Goal: Learn about a topic

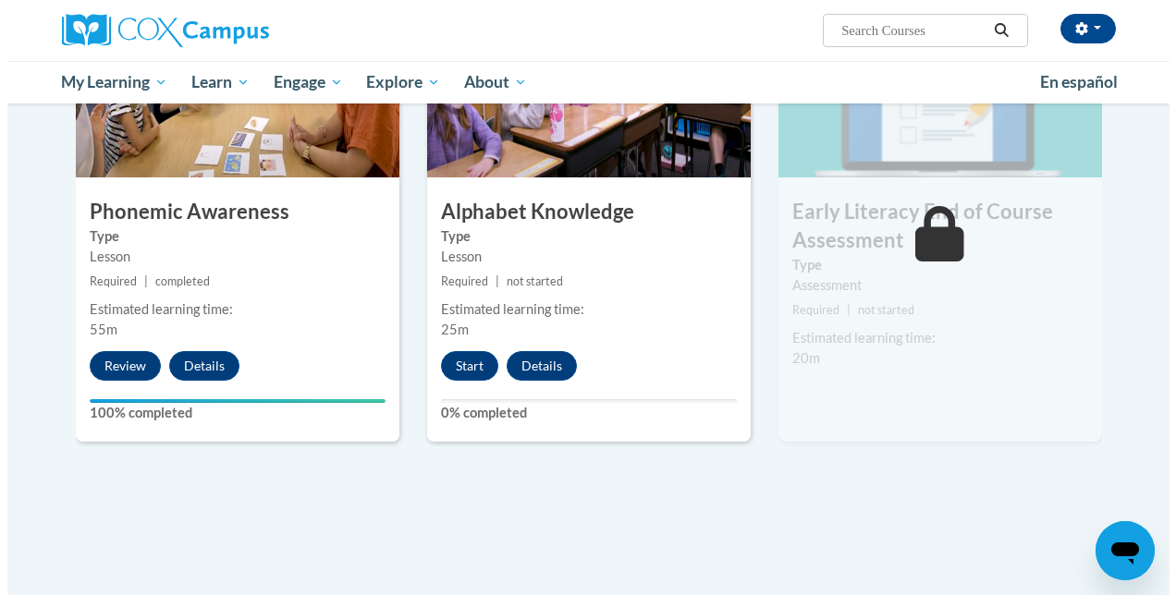
scroll to position [1004, 0]
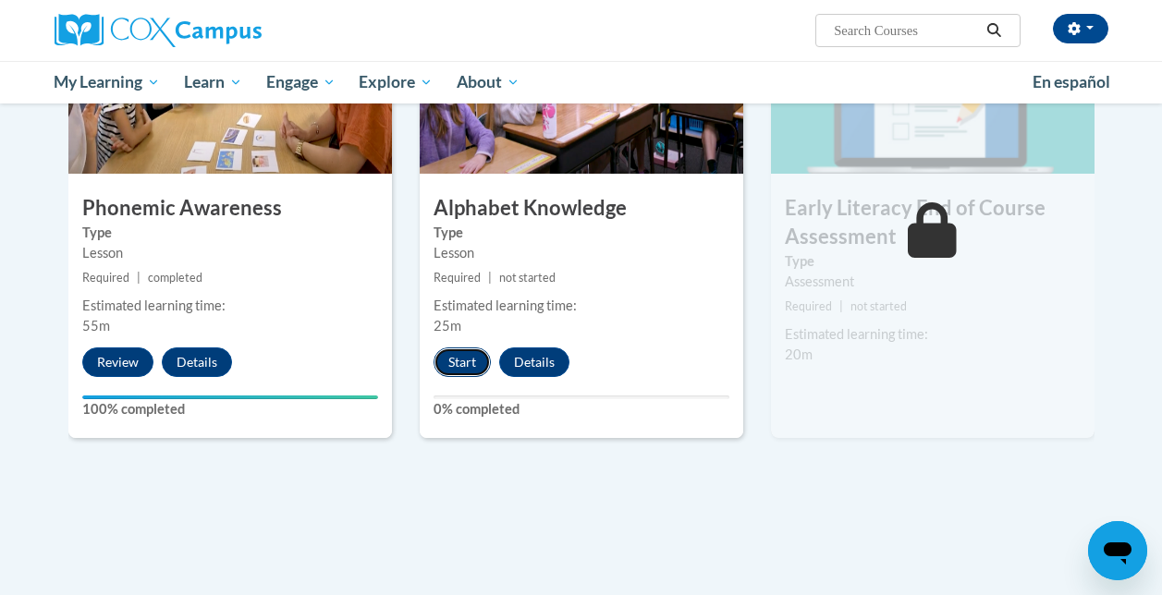
click at [460, 367] on button "Start" at bounding box center [462, 363] width 57 height 30
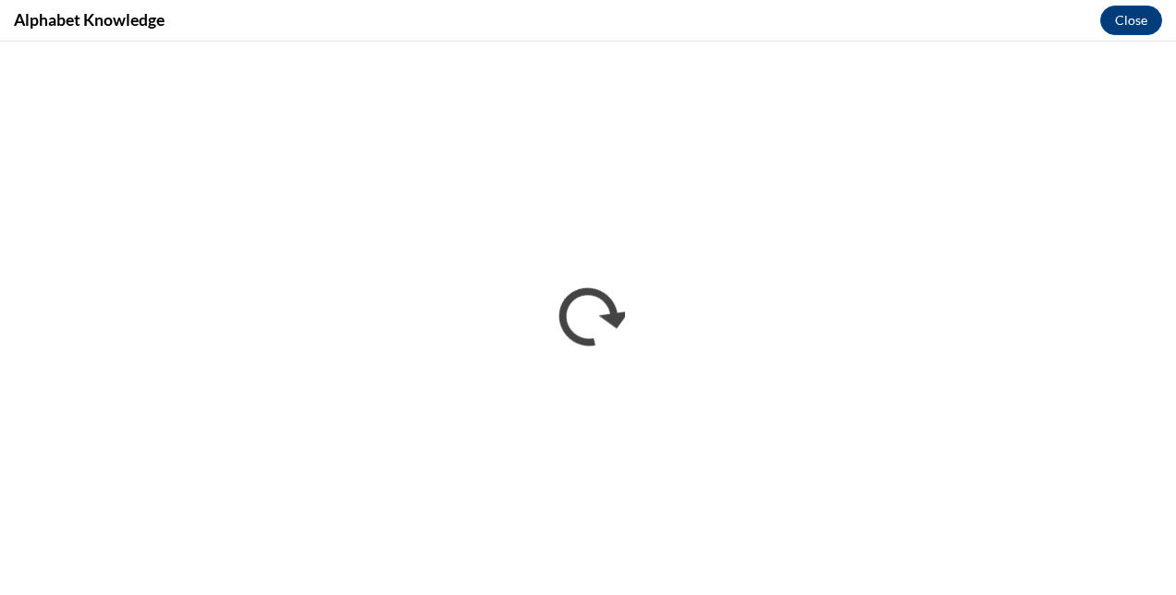
scroll to position [0, 0]
